Goal: Use online tool/utility: Utilize a website feature to perform a specific function

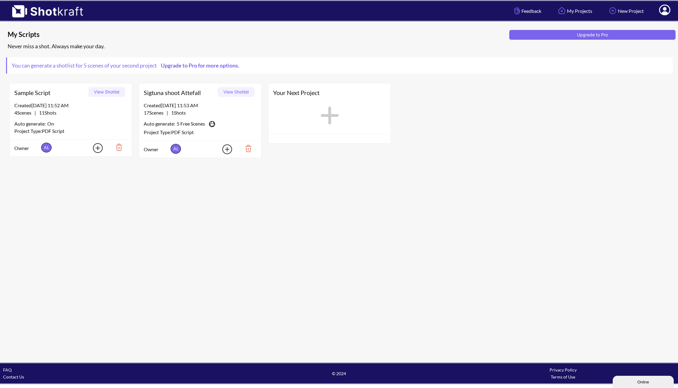
click at [239, 92] on button "View Shotlist" at bounding box center [236, 92] width 37 height 10
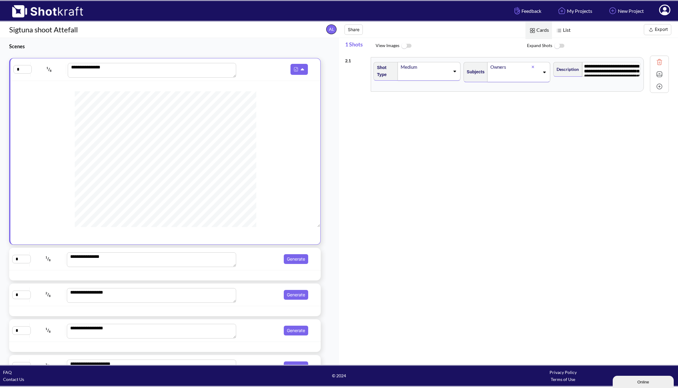
click at [407, 44] on img at bounding box center [406, 45] width 14 height 13
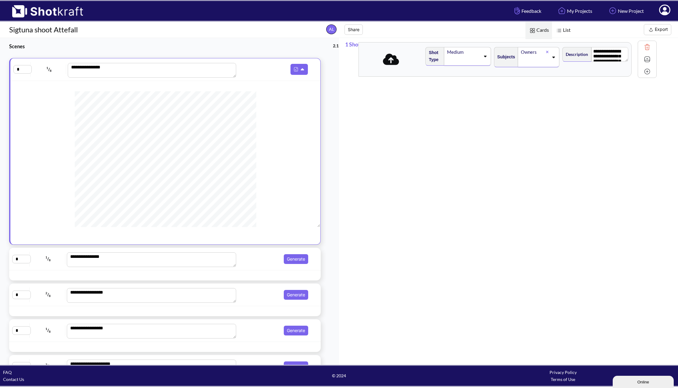
drag, startPoint x: 642, startPoint y: 91, endPoint x: 630, endPoint y: 77, distance: 17.7
click at [630, 77] on div "**********" at bounding box center [511, 208] width 333 height 309
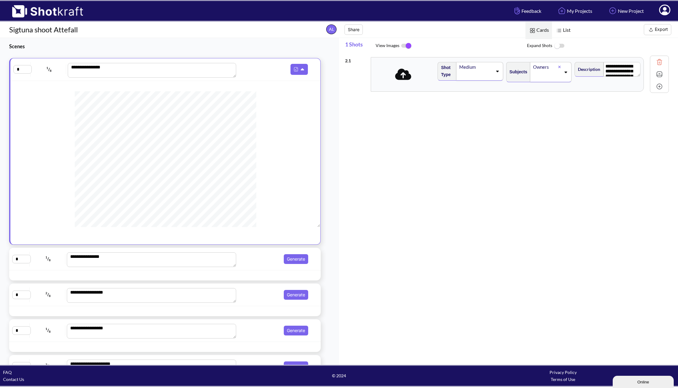
click at [566, 30] on span "List" at bounding box center [563, 30] width 22 height 17
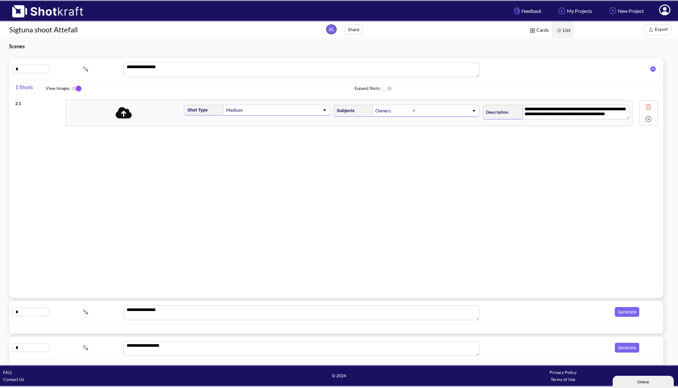
click at [283, 113] on span at bounding box center [294, 110] width 48 height 9
click at [391, 170] on div "**********" at bounding box center [339, 192] width 648 height 191
click at [128, 128] on div "**********" at bounding box center [336, 113] width 643 height 32
click at [127, 118] on icon at bounding box center [125, 112] width 16 height 13
drag, startPoint x: 524, startPoint y: 34, endPoint x: 534, endPoint y: 31, distance: 10.2
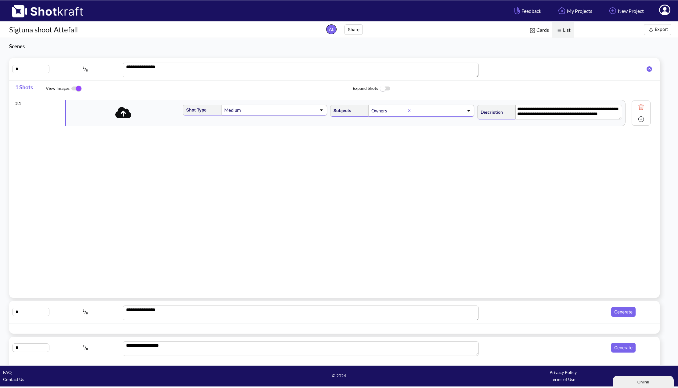
click at [524, 34] on span "List Cards" at bounding box center [499, 30] width 150 height 16
click at [534, 31] on img at bounding box center [533, 31] width 8 height 8
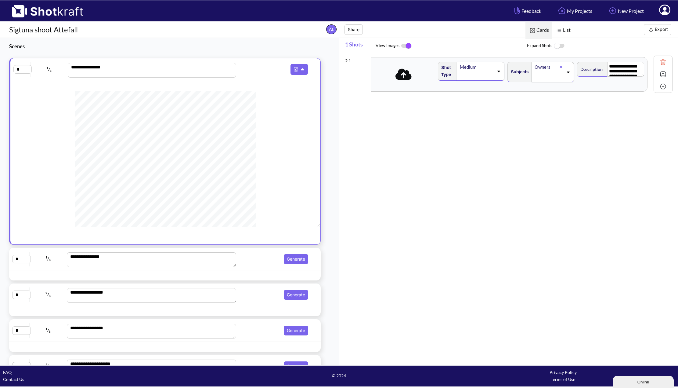
click at [406, 81] on span at bounding box center [403, 74] width 61 height 16
click at [405, 79] on icon at bounding box center [404, 74] width 16 height 11
click at [659, 74] on img at bounding box center [663, 74] width 9 height 9
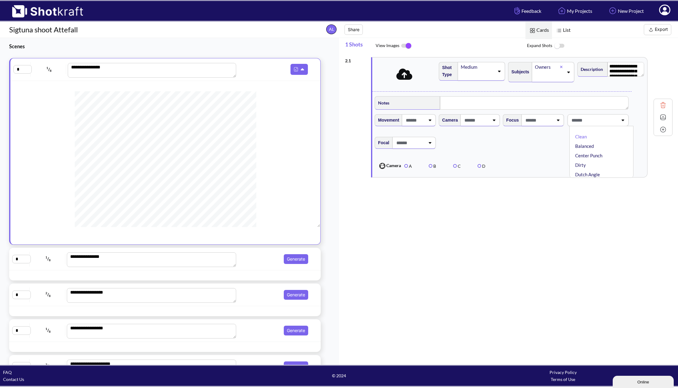
click at [601, 122] on span at bounding box center [594, 120] width 48 height 10
click at [546, 121] on span at bounding box center [538, 120] width 29 height 10
click at [546, 121] on span at bounding box center [530, 120] width 48 height 10
click at [479, 119] on span at bounding box center [476, 120] width 26 height 10
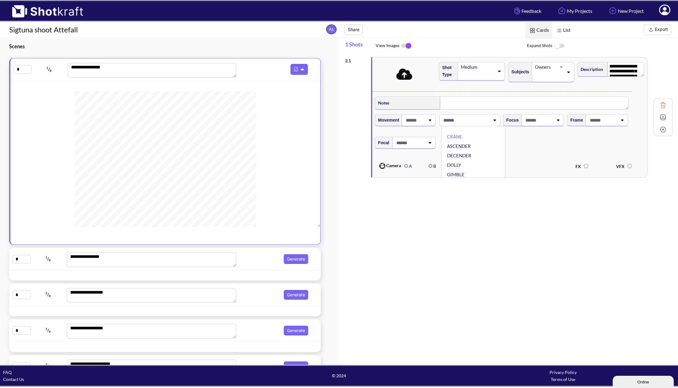
click at [480, 120] on span at bounding box center [466, 120] width 48 height 10
